Goal: Information Seeking & Learning: Check status

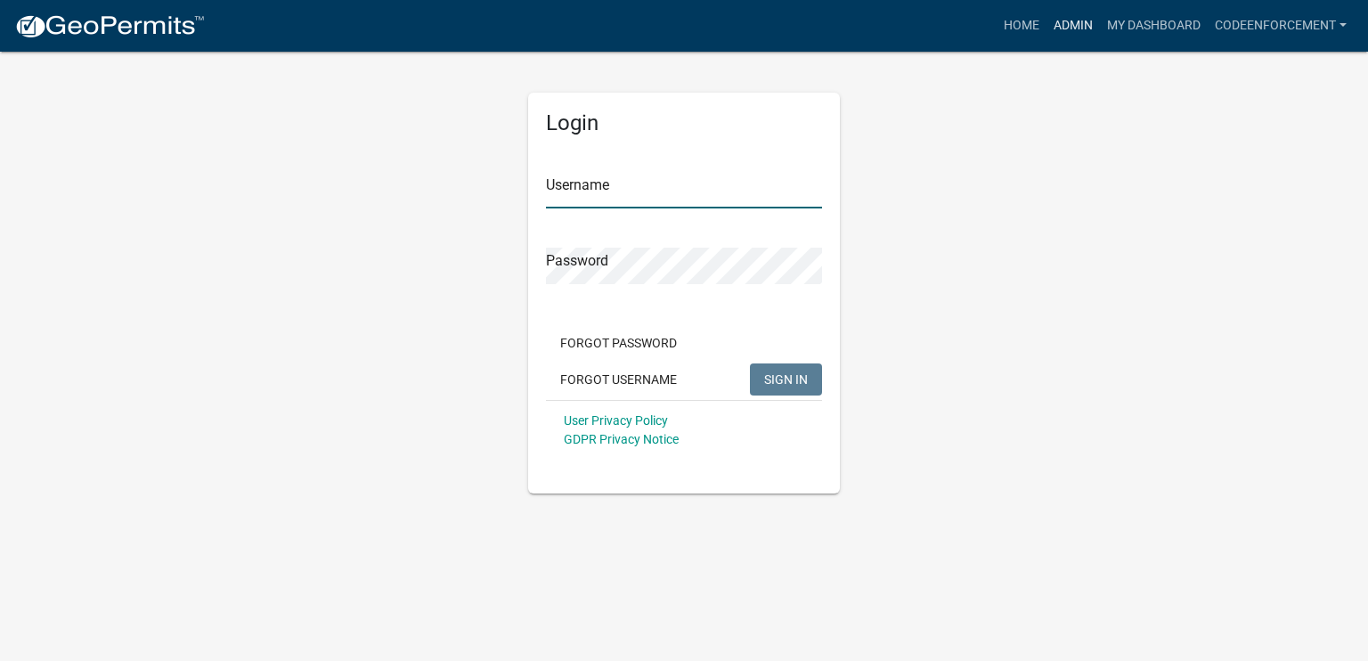
type input "codeenforcement"
click at [1069, 29] on link "Admin" at bounding box center [1072, 26] width 53 height 34
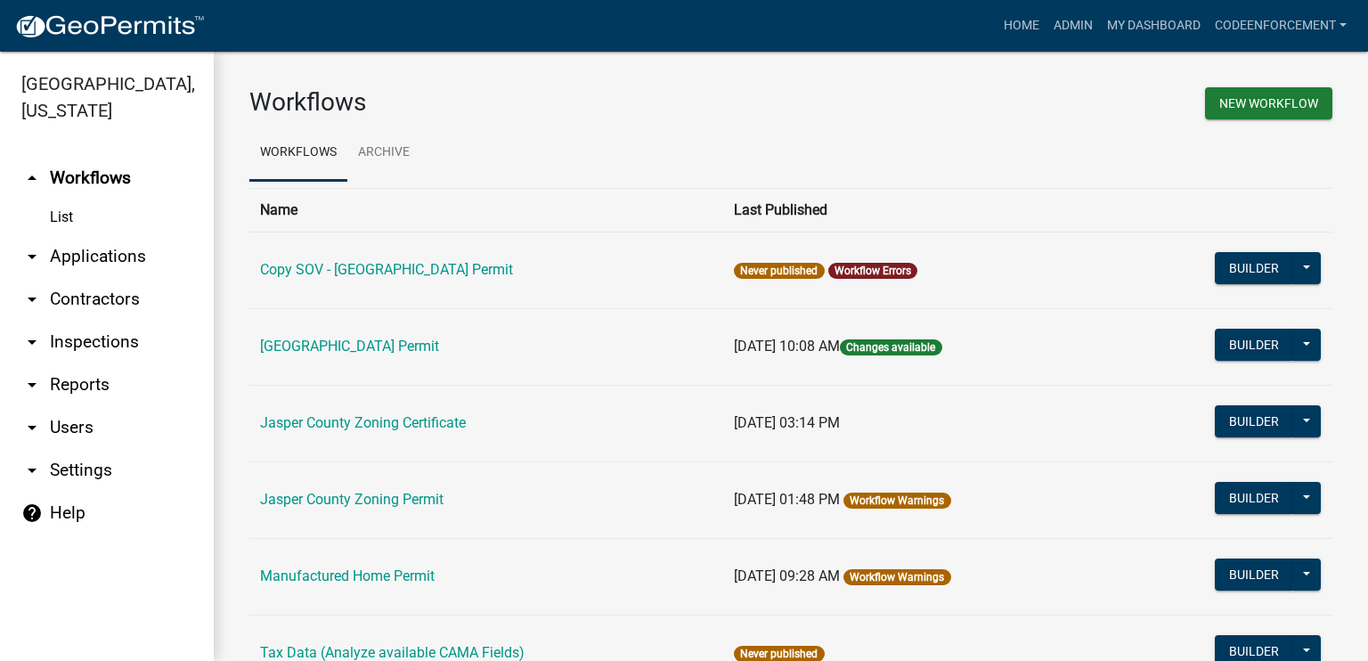
click at [85, 177] on link "arrow_drop_up Workflows" at bounding box center [107, 178] width 214 height 43
click at [61, 247] on link "arrow_drop_down Applications" at bounding box center [107, 256] width 214 height 43
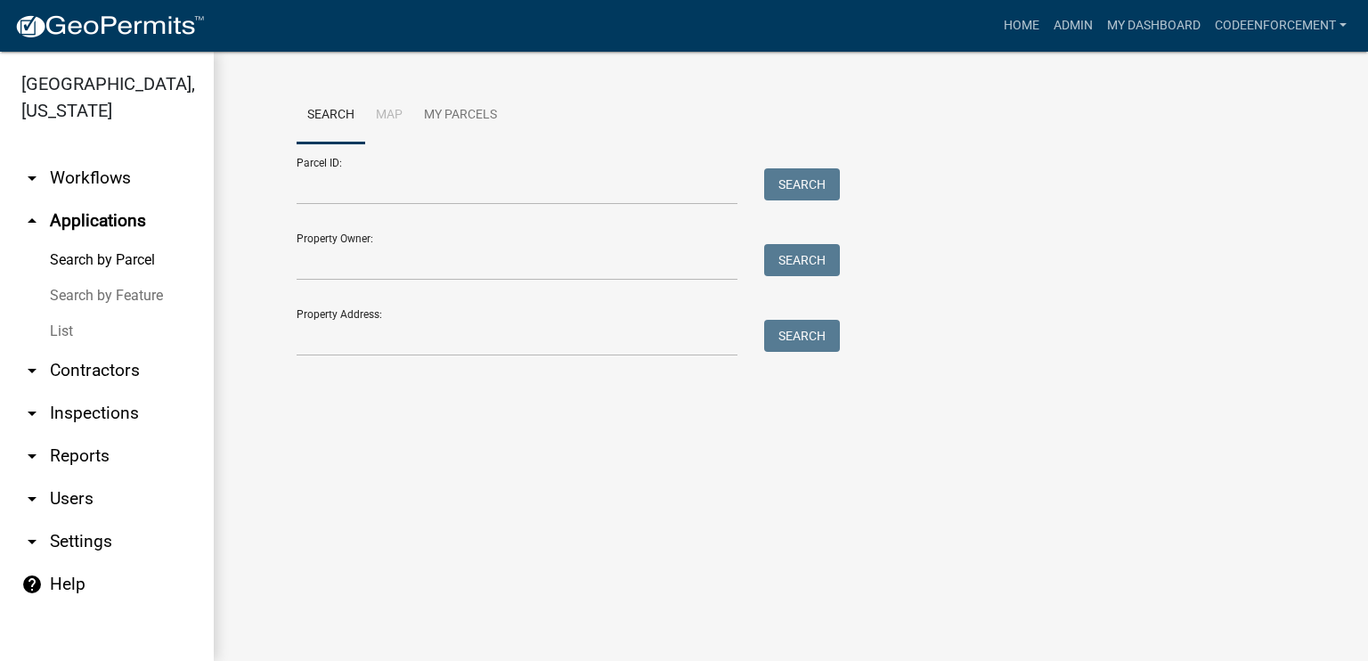
click at [82, 172] on link "arrow_drop_down Workflows" at bounding box center [107, 178] width 214 height 43
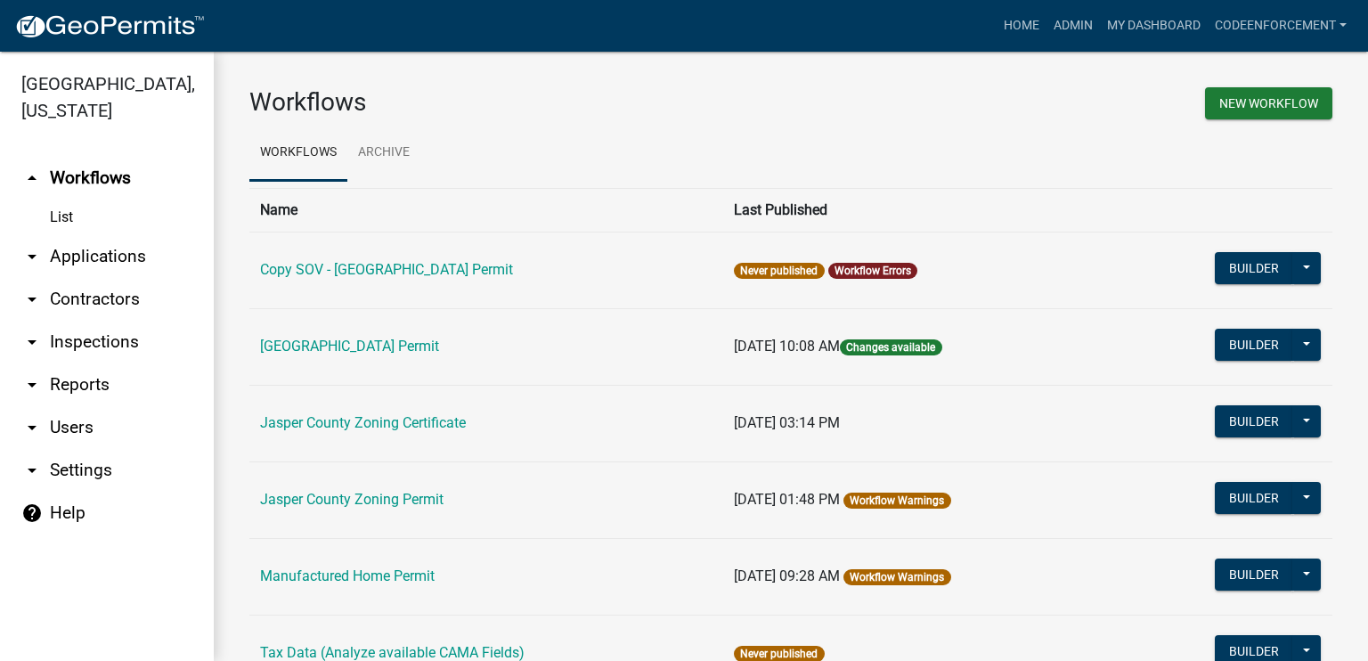
click at [96, 300] on link "arrow_drop_down Contractors" at bounding box center [107, 299] width 214 height 43
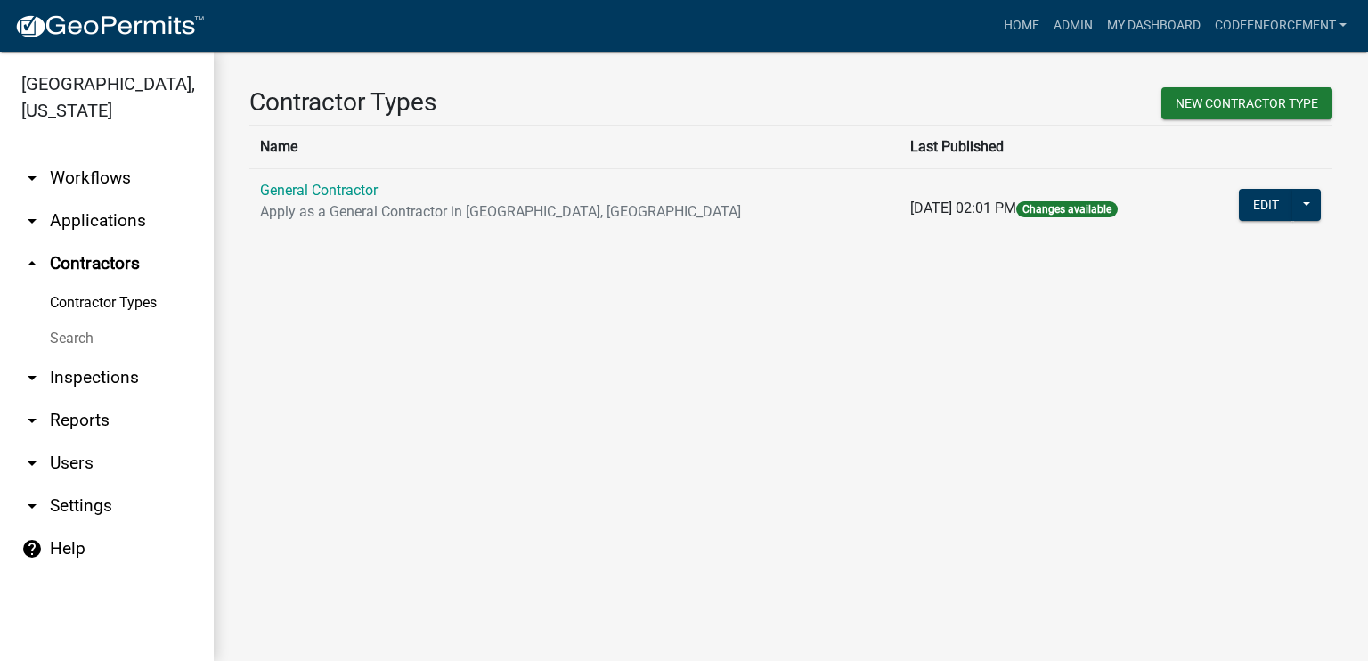
click at [90, 181] on link "arrow_drop_down Workflows" at bounding box center [107, 178] width 214 height 43
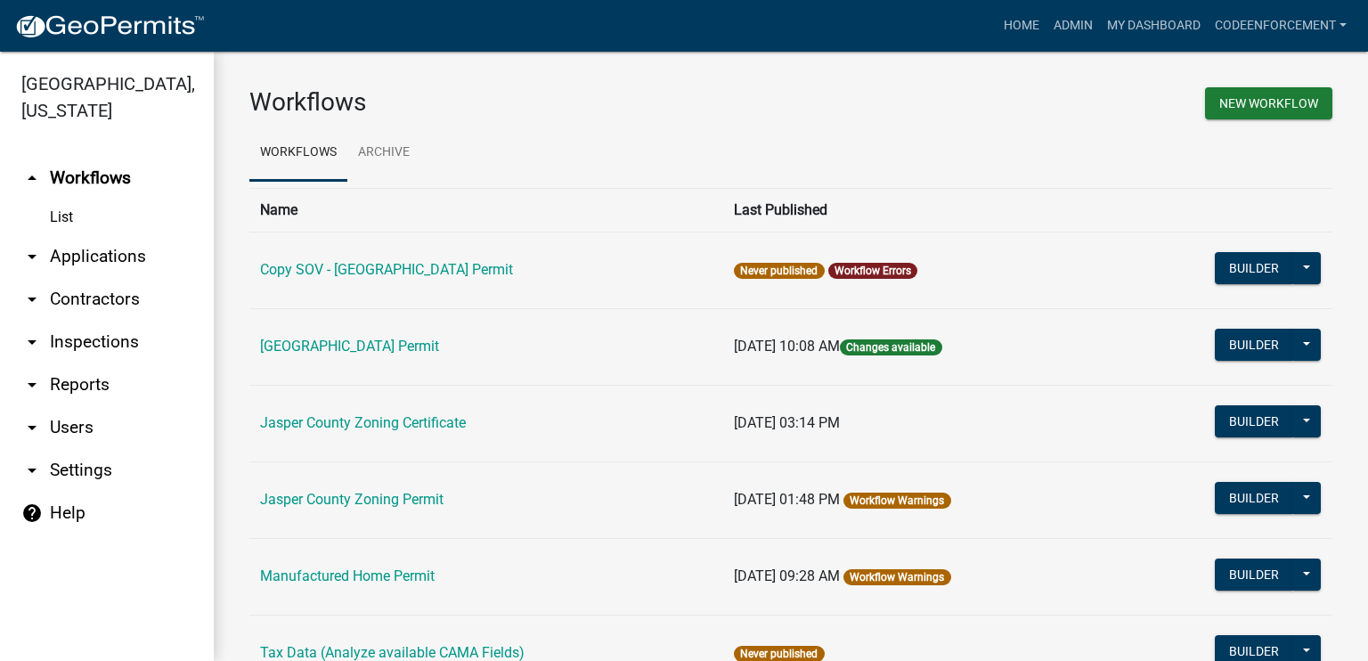
click at [116, 256] on link "arrow_drop_down Applications" at bounding box center [107, 256] width 214 height 43
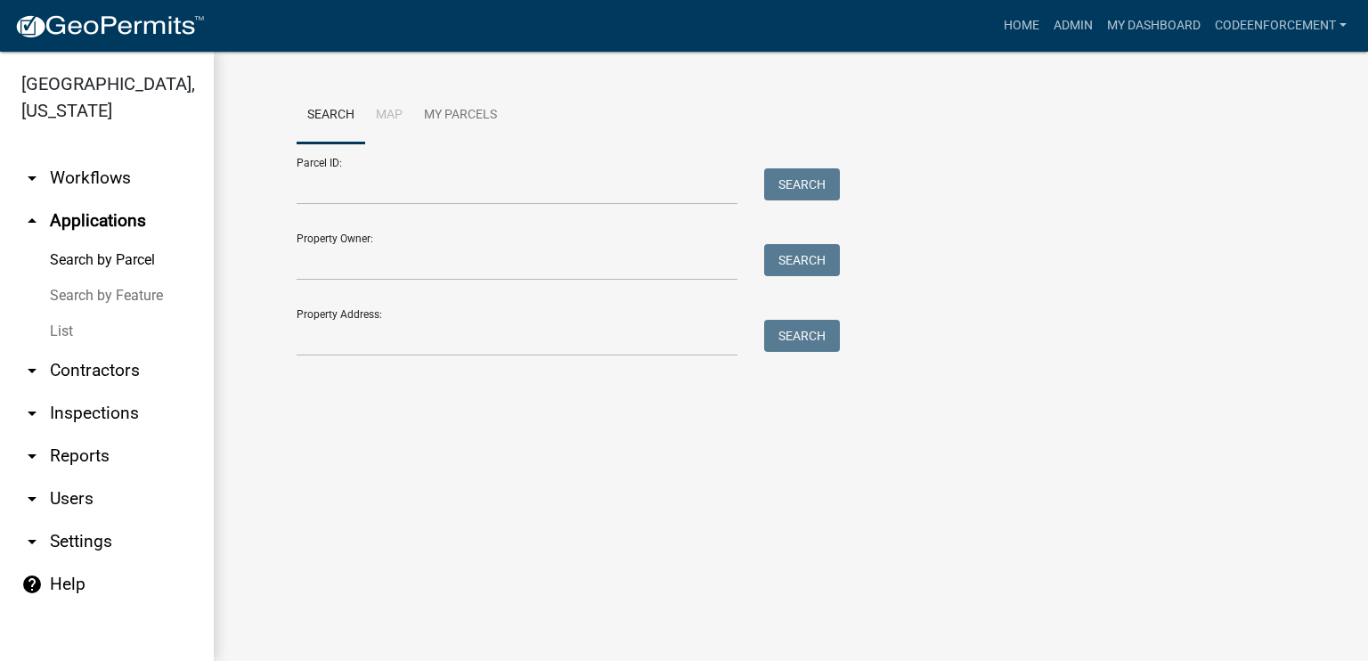
click at [54, 333] on link "List" at bounding box center [107, 331] width 214 height 36
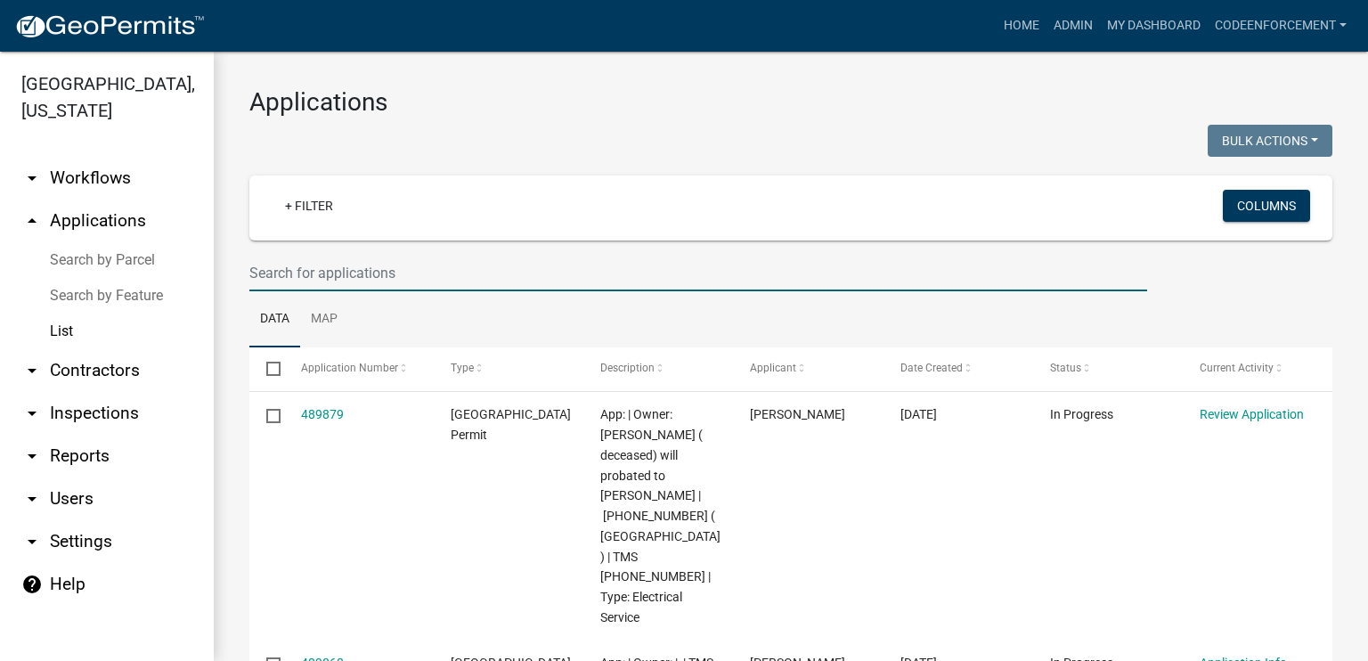
click at [348, 275] on input "text" at bounding box center [698, 273] width 898 height 37
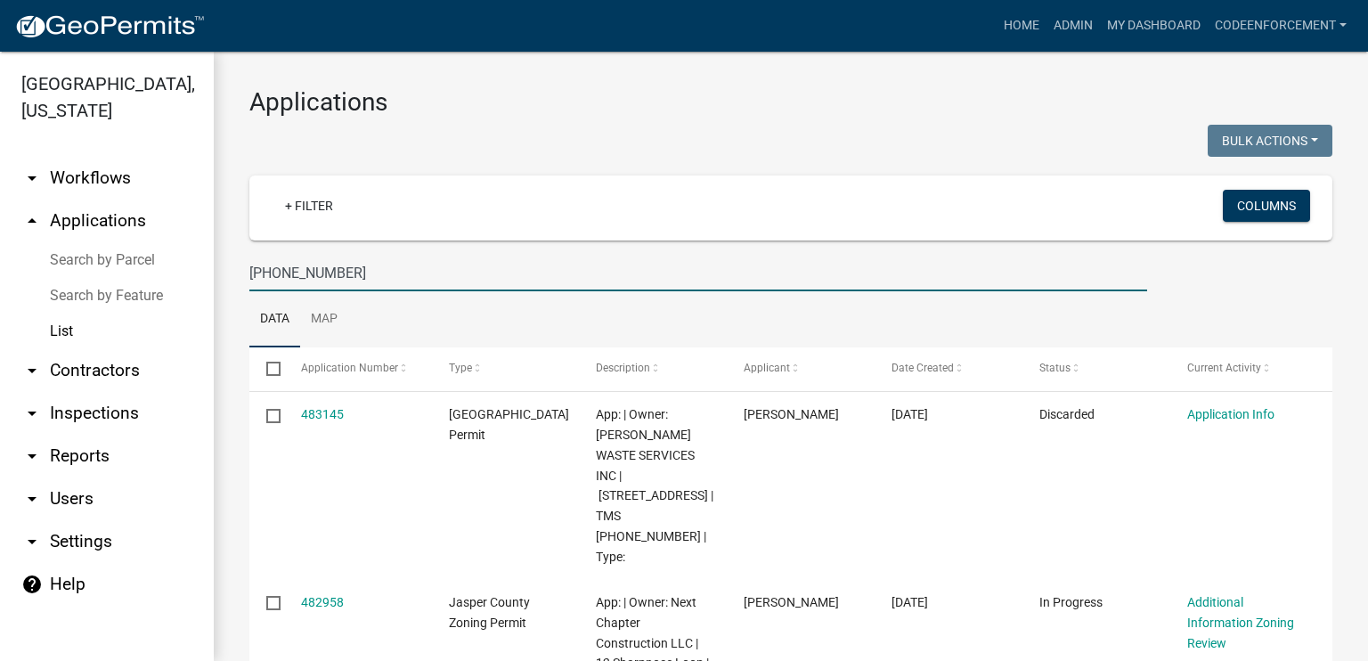
type input "[PHONE_NUMBER]"
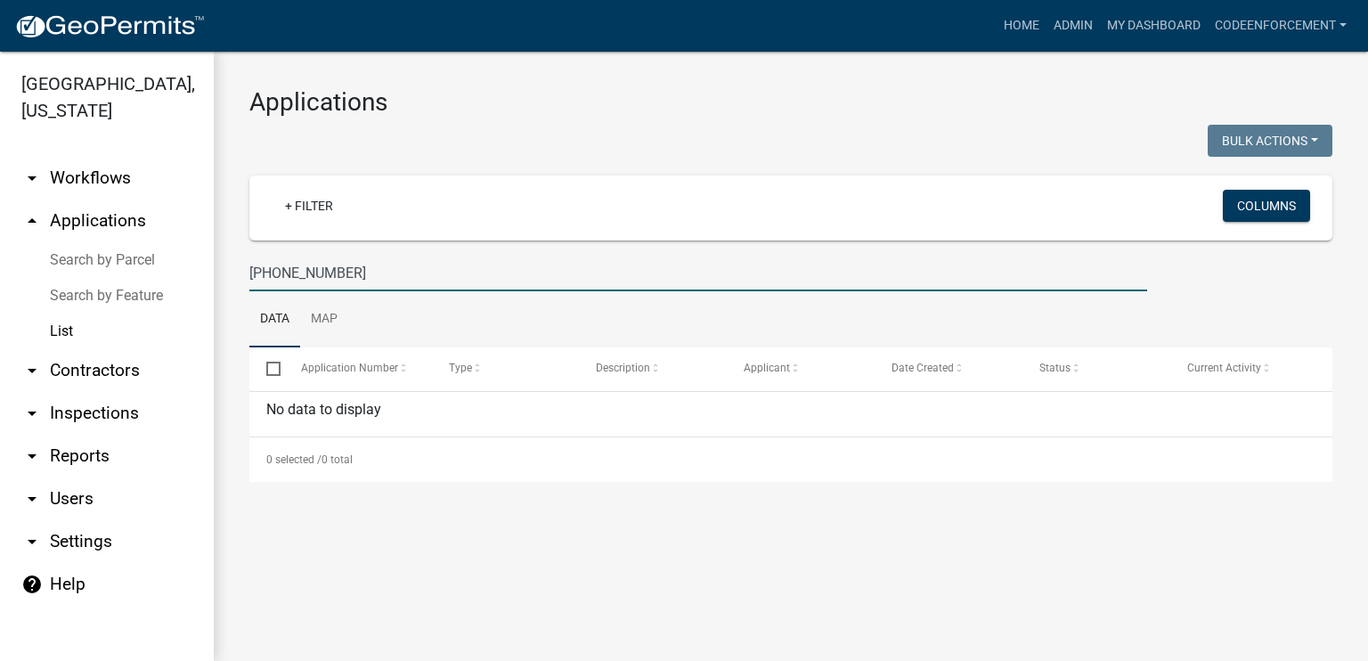
click at [729, 178] on div "+ Filter Columns" at bounding box center [790, 207] width 1067 height 65
